Goal: Task Accomplishment & Management: Complete application form

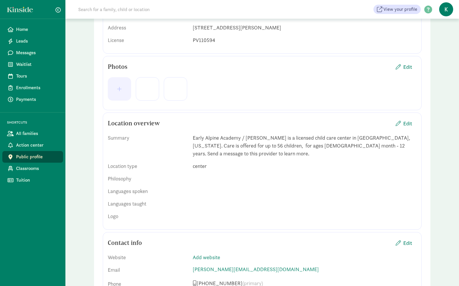
scroll to position [109, 0]
click at [405, 122] on span "Edit" at bounding box center [407, 123] width 9 height 8
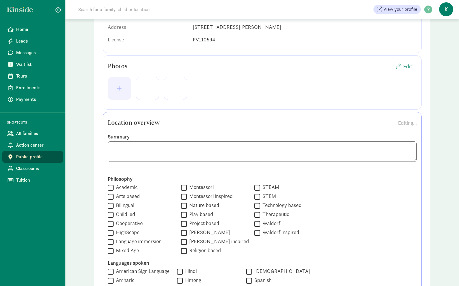
drag, startPoint x: 195, startPoint y: 149, endPoint x: 161, endPoint y: 149, distance: 34.1
click at [161, 149] on textarea at bounding box center [262, 152] width 309 height 20
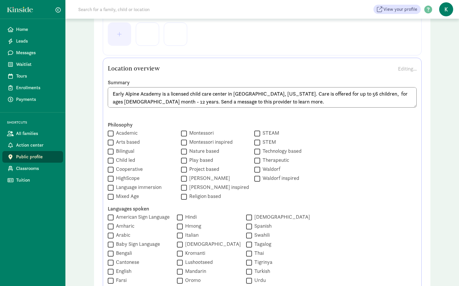
scroll to position [164, 0]
type textarea "Early Alpine Academy is a licensed child care center in [GEOGRAPHIC_DATA], [US_…"
click at [181, 161] on input "Play based" at bounding box center [184, 160] width 6 height 8
checkbox input "true"
click at [181, 169] on input "Project based" at bounding box center [184, 169] width 6 height 8
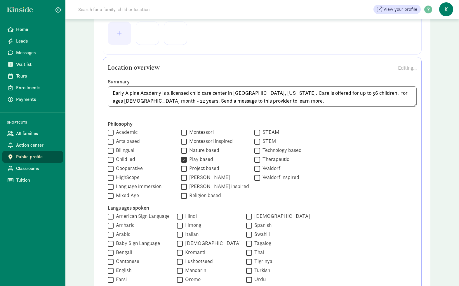
checkbox input "true"
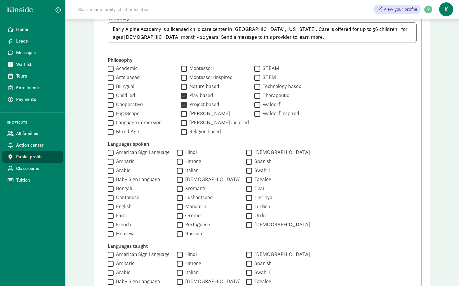
scroll to position [234, 0]
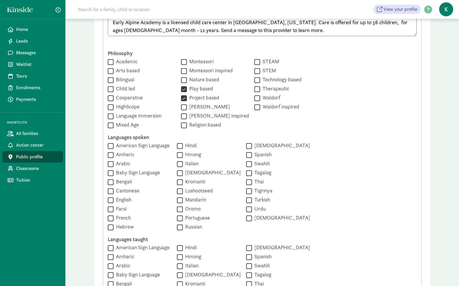
click at [124, 198] on label "English" at bounding box center [123, 199] width 18 height 7
click at [114, 198] on input "English" at bounding box center [111, 200] width 6 height 8
checkbox input "true"
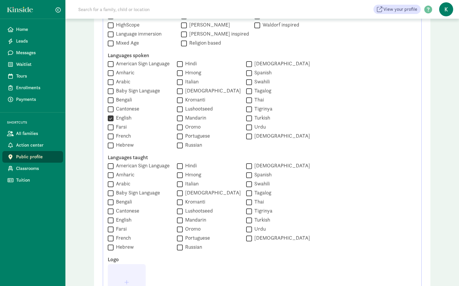
scroll to position [317, 0]
click at [125, 220] on label "English" at bounding box center [123, 219] width 18 height 7
click at [114, 220] on input "English" at bounding box center [111, 220] width 6 height 8
checkbox input "true"
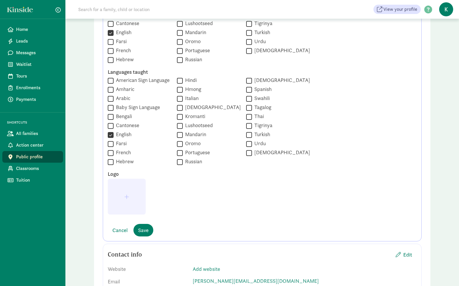
scroll to position [403, 0]
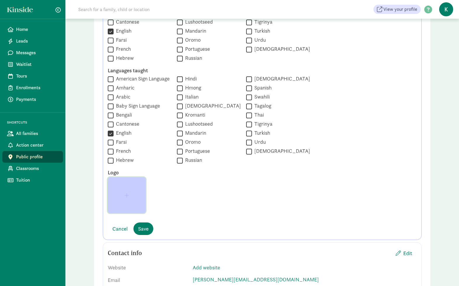
click at [129, 191] on button "button" at bounding box center [127, 195] width 38 height 36
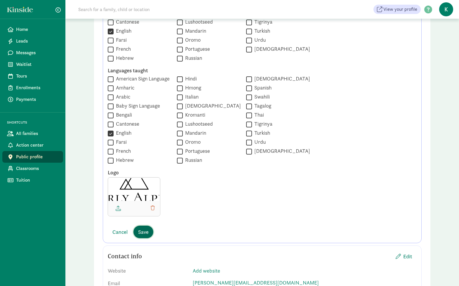
click at [149, 232] on button "Save" at bounding box center [143, 232] width 20 height 13
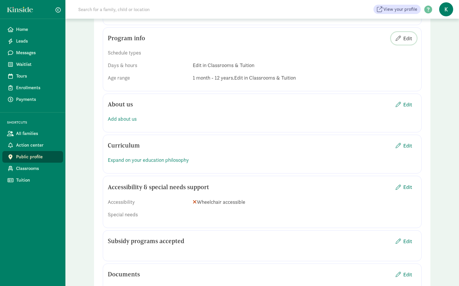
click at [405, 34] on span "Edit" at bounding box center [407, 38] width 9 height 8
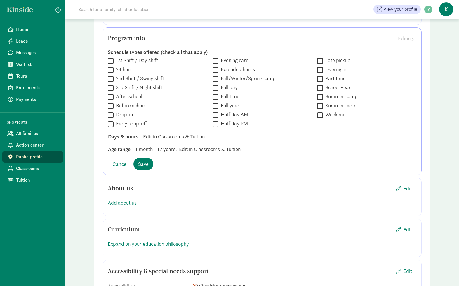
click at [110, 93] on input "After school" at bounding box center [111, 97] width 6 height 8
click at [111, 93] on input "After school" at bounding box center [111, 97] width 6 height 8
checkbox input "false"
click at [117, 160] on span "Cancel" at bounding box center [119, 164] width 15 height 8
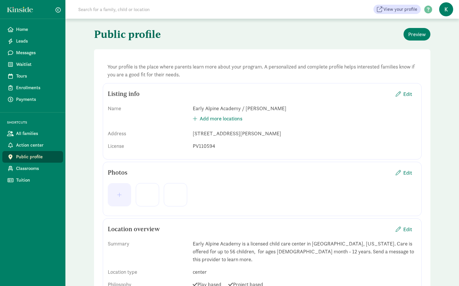
scroll to position [0, 0]
